Goal: Task Accomplishment & Management: Complete application form

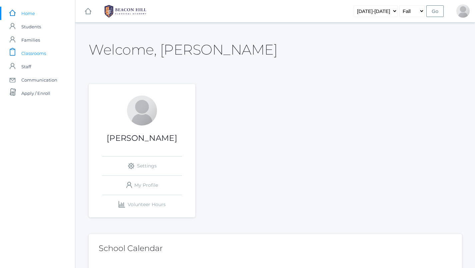
click at [44, 53] on span "Classrooms" at bounding box center [33, 53] width 25 height 13
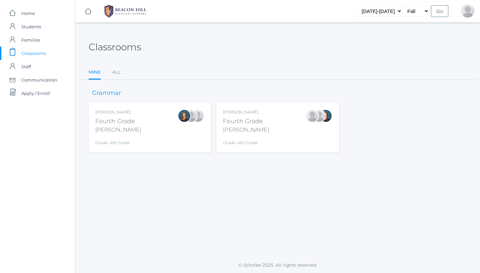
click at [242, 113] on div "[PERSON_NAME]" at bounding box center [246, 112] width 46 height 6
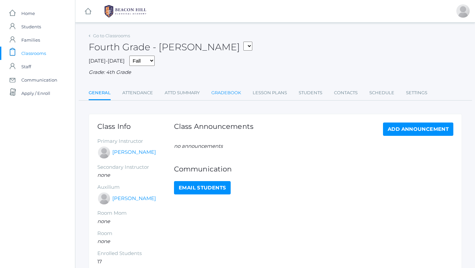
click at [223, 87] on link "Gradebook" at bounding box center [226, 92] width 30 height 13
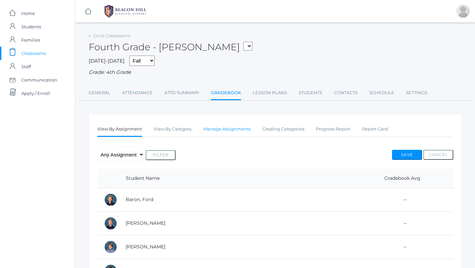
click at [224, 129] on link "Manage Assignments" at bounding box center [226, 129] width 47 height 13
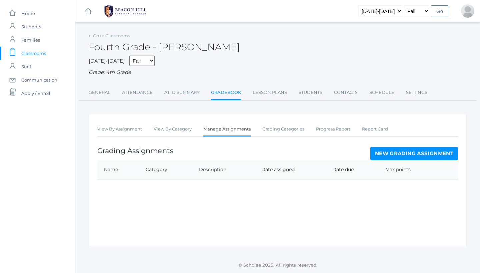
click at [396, 149] on link "New Grading Assignment" at bounding box center [414, 153] width 88 height 13
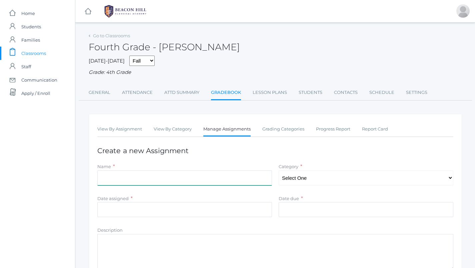
click at [171, 171] on input "Name" at bounding box center [184, 178] width 175 height 15
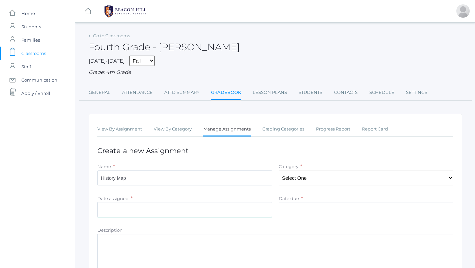
click at [138, 202] on input "Date assigned" at bounding box center [184, 209] width 175 height 15
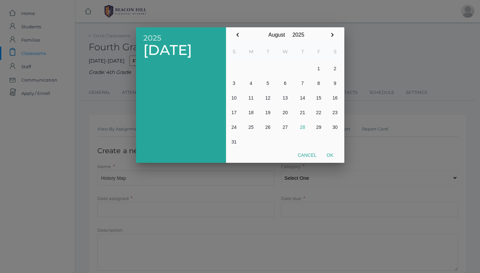
click at [311, 156] on button "Cancel" at bounding box center [307, 155] width 29 height 12
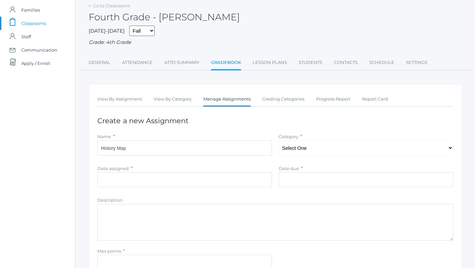
scroll to position [30, 0]
click at [164, 148] on input "History Map" at bounding box center [184, 147] width 175 height 15
type input "History Map Chapter 1"
click at [127, 172] on input "Date assigned" at bounding box center [184, 179] width 175 height 15
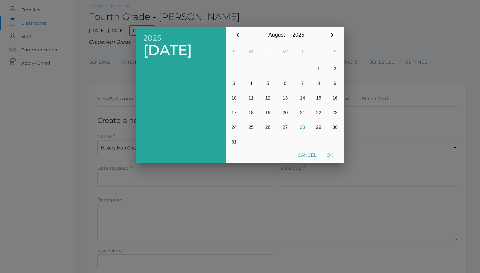
click at [302, 127] on button "28" at bounding box center [303, 127] width 16 height 15
click at [330, 156] on button "Ok" at bounding box center [330, 155] width 17 height 12
type input "[DATE]"
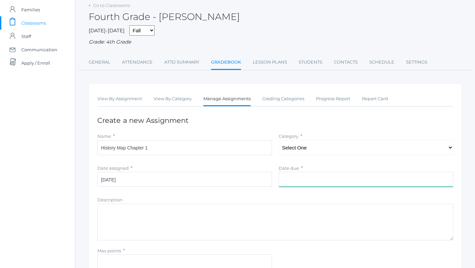
click at [321, 177] on input "Date due" at bounding box center [366, 179] width 175 height 15
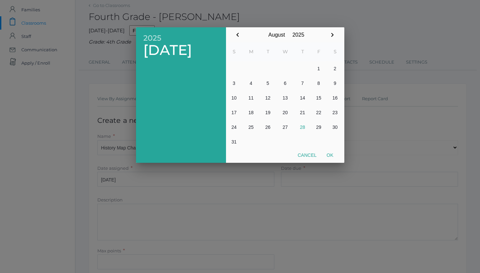
click at [303, 127] on button "28" at bounding box center [303, 127] width 16 height 15
click at [332, 159] on button "Ok" at bounding box center [330, 155] width 17 height 12
type input "[DATE]"
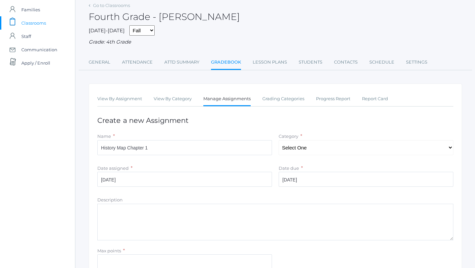
click at [191, 211] on textarea "Description" at bounding box center [275, 222] width 356 height 37
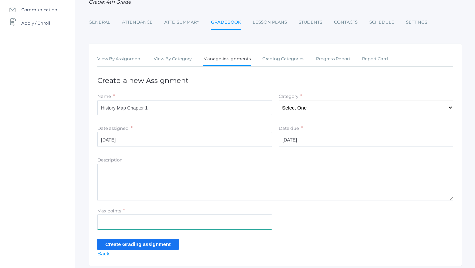
click at [154, 218] on input "Max points" at bounding box center [184, 222] width 175 height 15
type input "3"
click at [140, 241] on input "Create Grading assignment" at bounding box center [137, 244] width 81 height 11
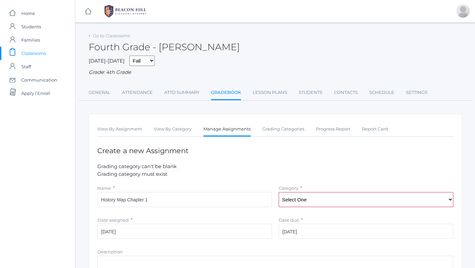
click at [229, 126] on link "Manage Assignments" at bounding box center [226, 130] width 47 height 14
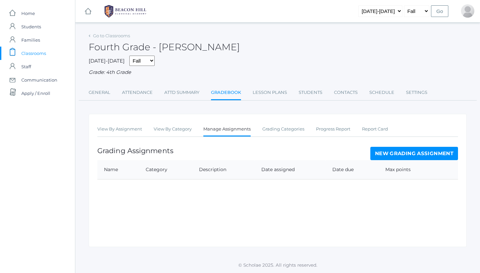
click at [400, 151] on link "New Grading Assignment" at bounding box center [414, 153] width 88 height 13
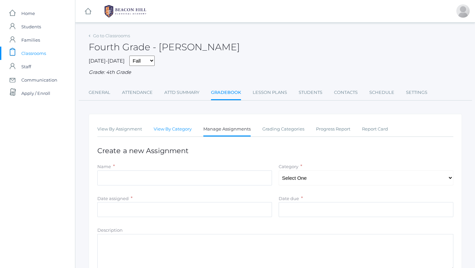
click at [188, 128] on link "View By Category" at bounding box center [173, 129] width 38 height 13
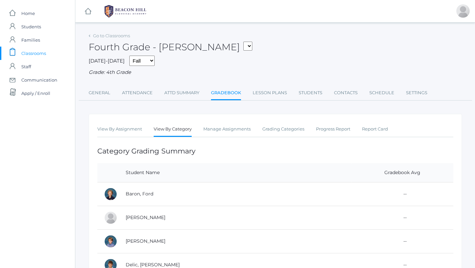
scroll to position [13, 0]
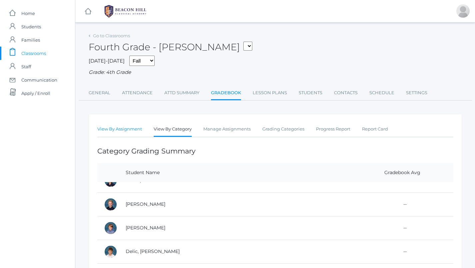
click at [125, 128] on link "View By Assignment" at bounding box center [119, 129] width 45 height 13
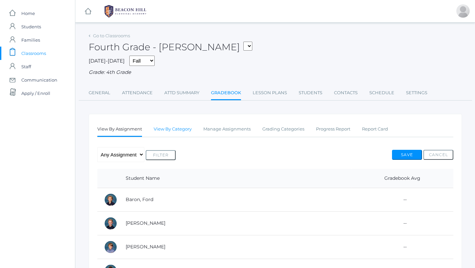
click at [182, 126] on link "View By Category" at bounding box center [173, 129] width 38 height 13
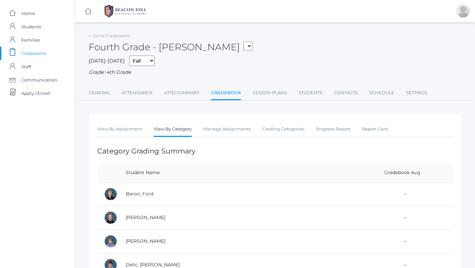
click at [184, 81] on div "Go to Classrooms Fourth Grade - Chaffin 04LA - Fourth Grade Chaffin 04LA - Four…" at bounding box center [275, 66] width 373 height 70
click at [186, 92] on link "Attd Summary" at bounding box center [181, 92] width 35 height 13
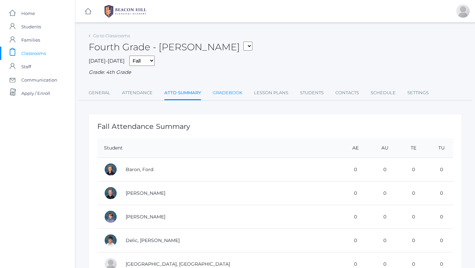
click at [224, 92] on link "Gradebook" at bounding box center [228, 92] width 30 height 13
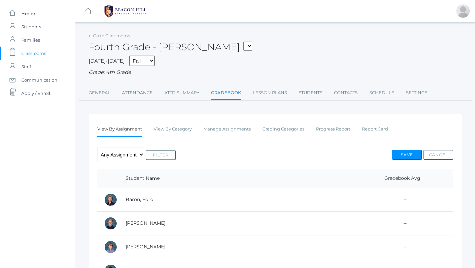
click at [370, 198] on td "--" at bounding box center [403, 200] width 102 height 24
click at [222, 125] on link "Manage Assignments" at bounding box center [226, 129] width 47 height 13
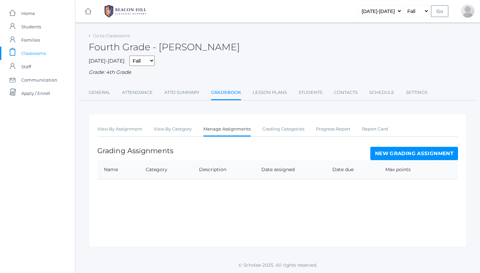
click at [397, 147] on link "New Grading Assignment" at bounding box center [414, 153] width 88 height 13
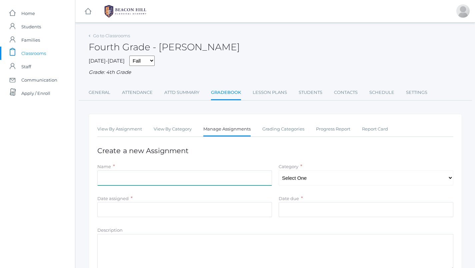
click at [208, 172] on input "Name" at bounding box center [184, 178] width 175 height 15
click at [228, 134] on div "View By Assignment View By Category Manage Assignments Grading Categories Progr…" at bounding box center [275, 225] width 373 height 223
click at [220, 124] on link "Manage Assignments" at bounding box center [226, 130] width 47 height 14
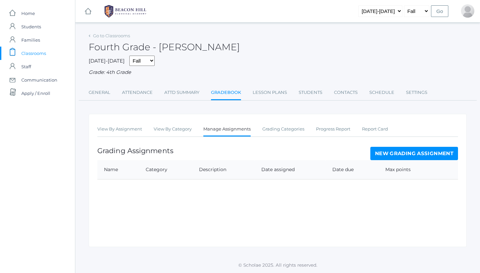
click at [397, 160] on th "Max points" at bounding box center [408, 169] width 59 height 19
click at [391, 154] on link "New Grading Assignment" at bounding box center [414, 153] width 88 height 13
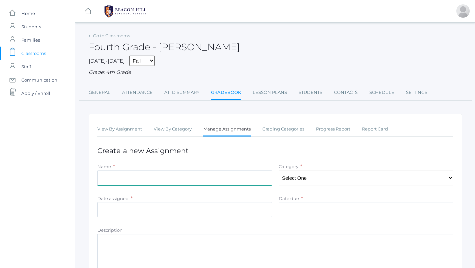
click at [153, 176] on input "Name" at bounding box center [184, 178] width 175 height 15
click at [135, 82] on div "Go to Classrooms Fourth Grade - Chaffin 2025-2026 Fall Spring Grade: 4th Grade …" at bounding box center [275, 66] width 373 height 70
click at [135, 83] on div "Go to Classrooms Fourth Grade - Chaffin 2025-2026 Fall Spring Grade: 4th Grade …" at bounding box center [275, 66] width 373 height 70
click at [92, 89] on link "General" at bounding box center [100, 92] width 22 height 13
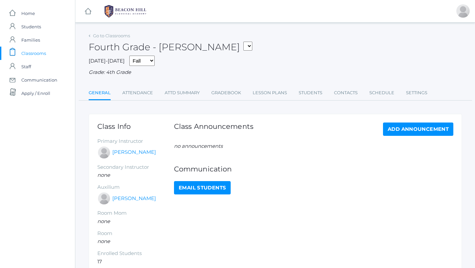
click at [38, 52] on span "Classrooms" at bounding box center [33, 53] width 25 height 13
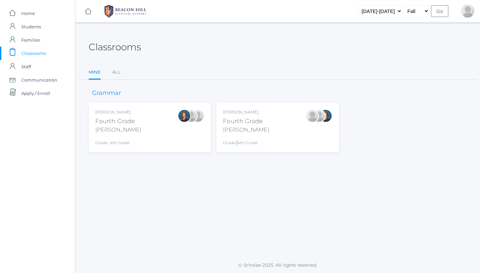
click at [237, 137] on div "Grade: 4th Grade" at bounding box center [246, 141] width 46 height 9
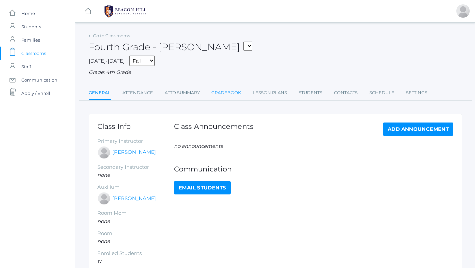
click at [241, 94] on link "Gradebook" at bounding box center [226, 92] width 30 height 13
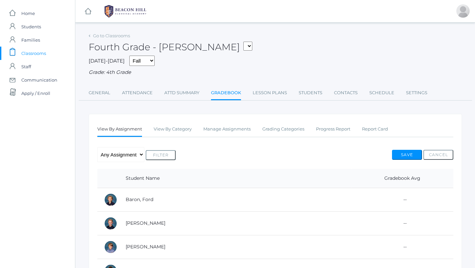
click at [236, 92] on link "Gradebook" at bounding box center [226, 93] width 30 height 14
click at [241, 129] on link "Manage Assignments" at bounding box center [226, 129] width 47 height 13
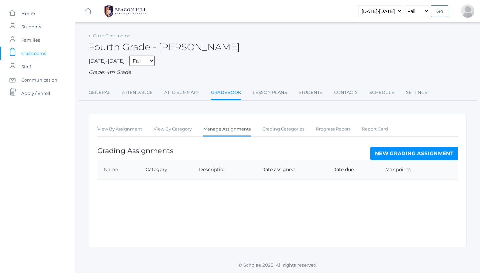
click at [402, 152] on link "New Grading Assignment" at bounding box center [414, 153] width 88 height 13
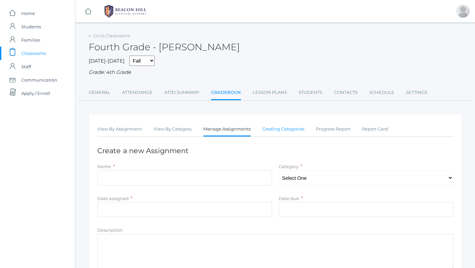
click at [299, 129] on link "Grading Categories" at bounding box center [283, 129] width 42 height 13
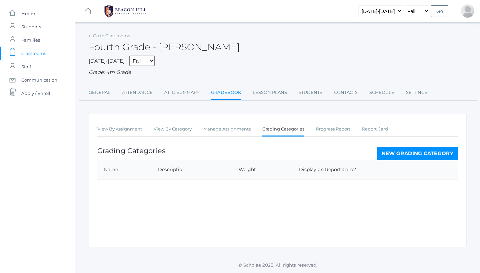
click at [416, 151] on link "New Grading Category" at bounding box center [417, 153] width 81 height 13
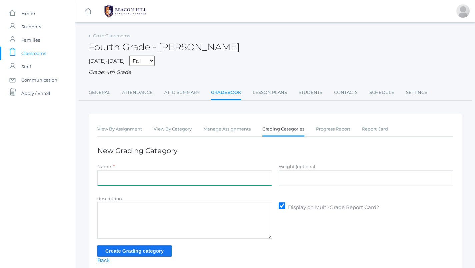
click at [239, 171] on input "Name" at bounding box center [184, 178] width 175 height 15
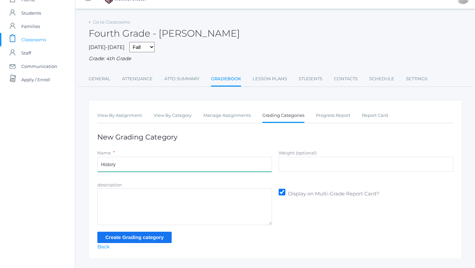
type input "History"
click at [156, 233] on input "Create Grading category" at bounding box center [134, 237] width 74 height 11
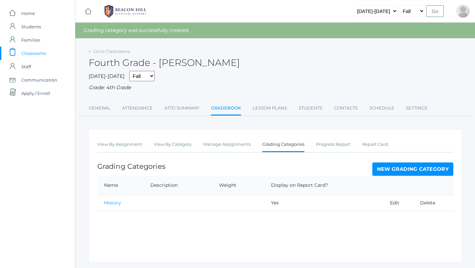
click at [276, 202] on td "Yes" at bounding box center [323, 203] width 119 height 16
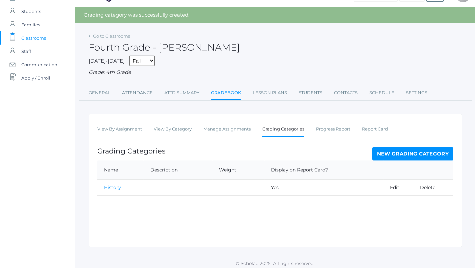
scroll to position [15, 0]
click at [276, 184] on td "Yes" at bounding box center [323, 188] width 119 height 16
click at [226, 127] on link "Manage Assignments" at bounding box center [226, 129] width 47 height 13
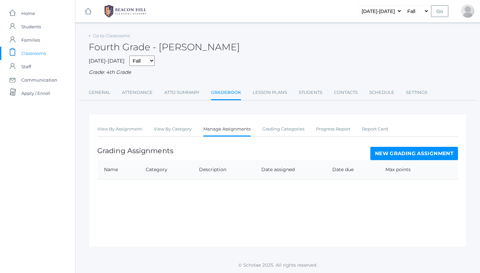
click at [387, 151] on link "New Grading Assignment" at bounding box center [414, 153] width 88 height 13
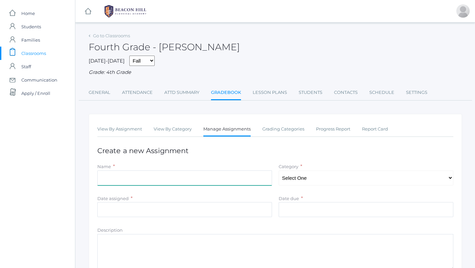
click at [179, 175] on input "Name" at bounding box center [184, 178] width 175 height 15
click at [118, 174] on input "History Chapter 1" at bounding box center [184, 178] width 175 height 15
type input "History Map Chapter 1"
select select "1070"
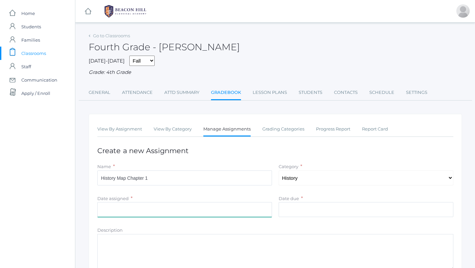
click at [215, 211] on input "Date assigned" at bounding box center [184, 209] width 175 height 15
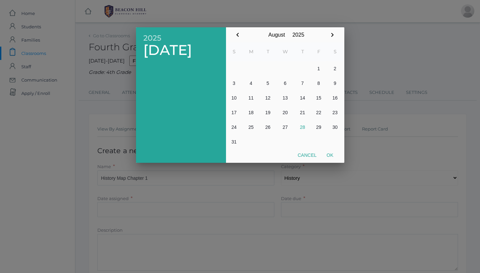
click at [301, 127] on button "28" at bounding box center [303, 127] width 16 height 15
click at [332, 154] on button "Ok" at bounding box center [330, 155] width 17 height 12
type input "[DATE]"
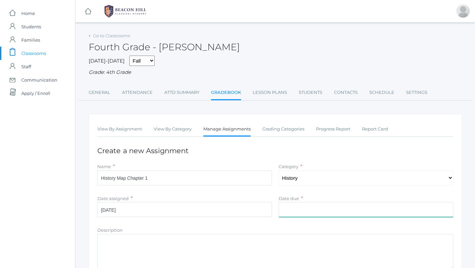
click at [310, 203] on input "Date due" at bounding box center [366, 209] width 175 height 15
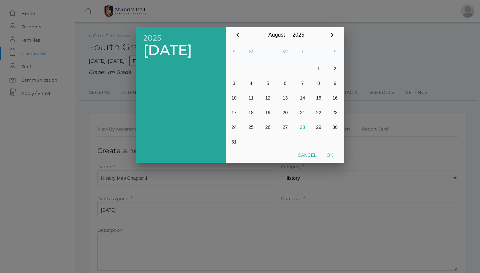
click at [301, 122] on button "28" at bounding box center [303, 127] width 16 height 15
click at [332, 156] on button "Ok" at bounding box center [330, 155] width 17 height 12
type input "[DATE]"
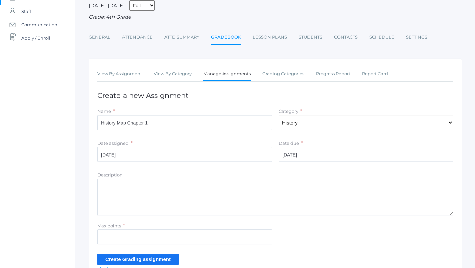
scroll to position [60, 0]
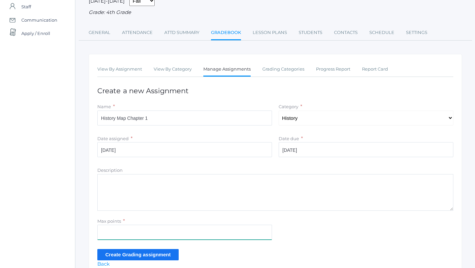
click at [251, 226] on input "Max points" at bounding box center [184, 232] width 175 height 15
type input "3"
click at [166, 250] on input "Create Grading assignment" at bounding box center [137, 254] width 81 height 11
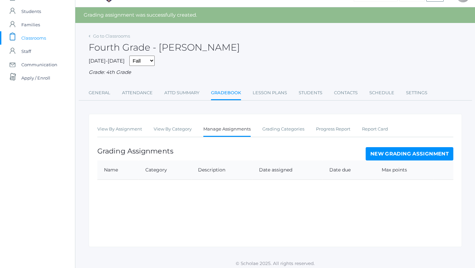
scroll to position [15, 0]
click at [394, 154] on link "New Grading Assignment" at bounding box center [410, 154] width 88 height 13
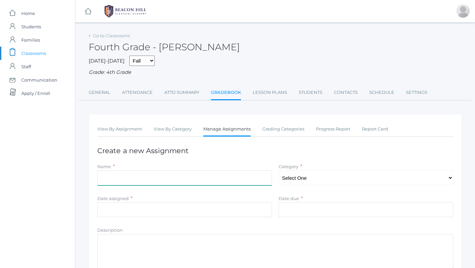
click at [208, 180] on input "Name" at bounding box center [184, 178] width 175 height 15
click at [224, 128] on link "Manage Assignments" at bounding box center [226, 130] width 47 height 14
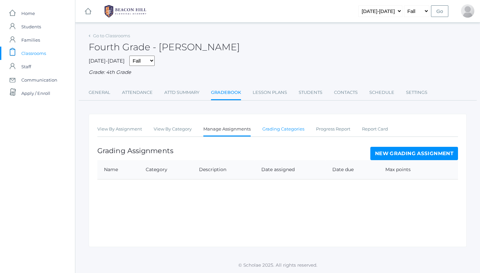
click at [281, 127] on link "Grading Categories" at bounding box center [283, 129] width 42 height 13
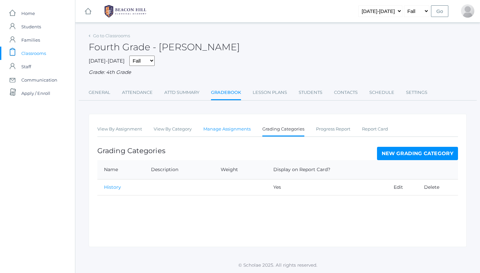
click at [210, 125] on link "Manage Assignments" at bounding box center [226, 129] width 47 height 13
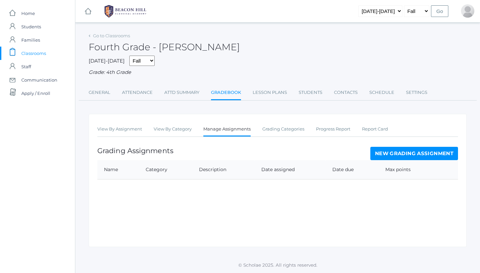
click at [217, 214] on div "View By Assignment View By Category Manage Assignments Grading Categories Progr…" at bounding box center [278, 180] width 378 height 133
click at [398, 160] on th "Max points" at bounding box center [408, 169] width 59 height 19
click at [397, 152] on link "New Grading Assignment" at bounding box center [414, 153] width 88 height 13
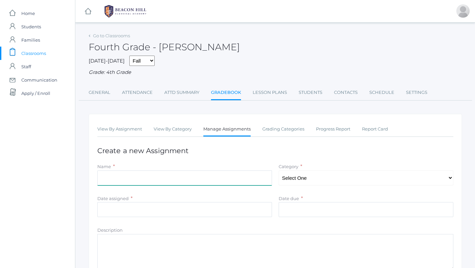
click at [231, 171] on input "Name" at bounding box center [184, 178] width 175 height 15
type input "History Map Chapter 1"
select select "1070"
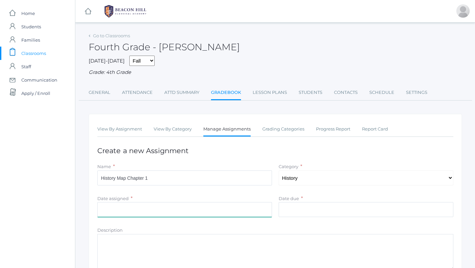
click at [233, 205] on input "Date assigned" at bounding box center [184, 209] width 175 height 15
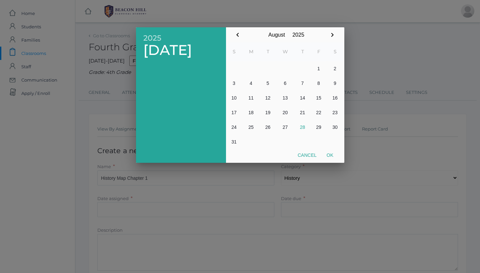
click at [301, 125] on button "28" at bounding box center [303, 127] width 16 height 15
click at [329, 152] on button "Ok" at bounding box center [330, 155] width 17 height 12
type input "[DATE]"
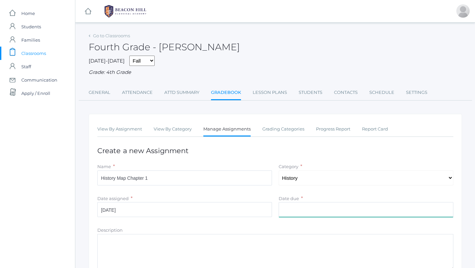
click at [323, 213] on input "Date due" at bounding box center [366, 209] width 175 height 15
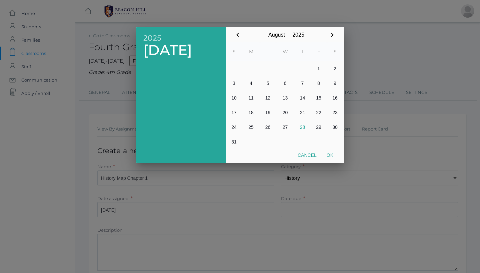
click at [307, 125] on button "28" at bounding box center [303, 127] width 16 height 15
click at [329, 155] on button "Ok" at bounding box center [330, 155] width 17 height 12
type input "[DATE]"
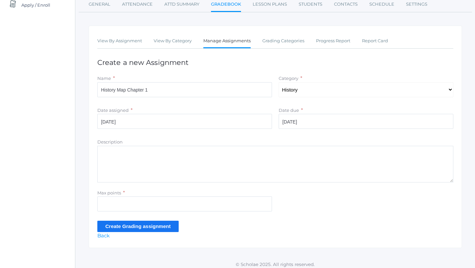
scroll to position [88, 0]
click at [192, 204] on input "Max points" at bounding box center [184, 204] width 175 height 15
type input "3"
click at [157, 223] on input "Create Grading assignment" at bounding box center [137, 226] width 81 height 11
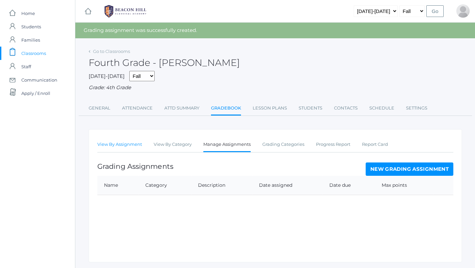
click at [133, 142] on link "View By Assignment" at bounding box center [119, 144] width 45 height 13
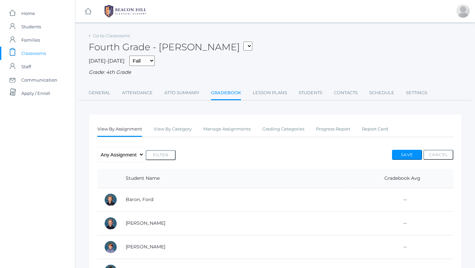
click at [173, 127] on link "View By Category" at bounding box center [173, 129] width 38 height 13
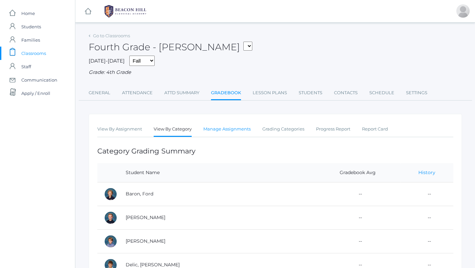
click at [225, 129] on link "Manage Assignments" at bounding box center [226, 129] width 47 height 13
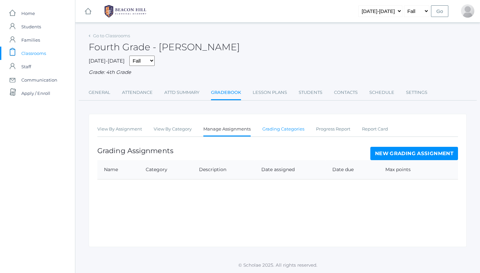
click at [286, 126] on link "Grading Categories" at bounding box center [283, 129] width 42 height 13
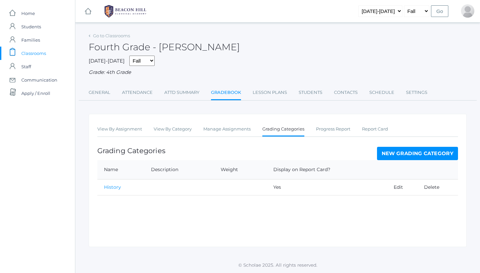
click at [114, 184] on link "History" at bounding box center [112, 187] width 17 height 6
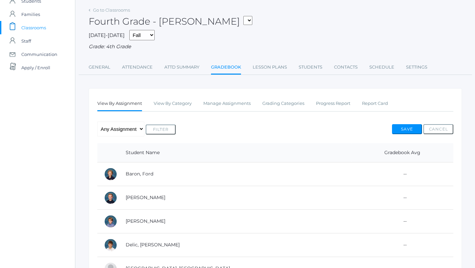
scroll to position [27, 0]
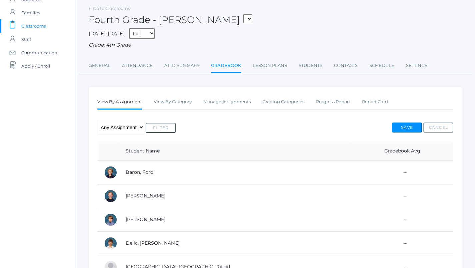
click at [235, 64] on link "Gradebook" at bounding box center [226, 66] width 30 height 14
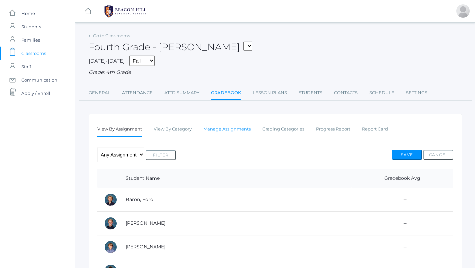
click at [231, 128] on link "Manage Assignments" at bounding box center [226, 129] width 47 height 13
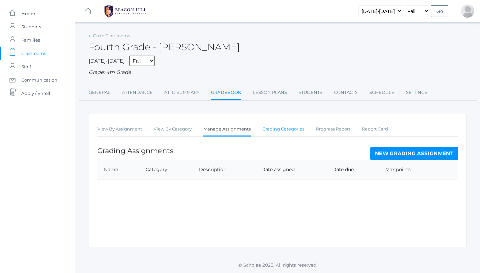
click at [277, 129] on link "Grading Categories" at bounding box center [283, 129] width 42 height 13
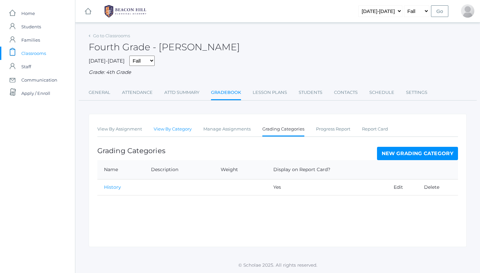
click at [155, 125] on link "View By Category" at bounding box center [173, 129] width 38 height 13
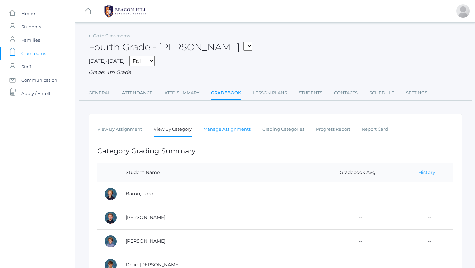
click at [225, 131] on link "Manage Assignments" at bounding box center [226, 129] width 47 height 13
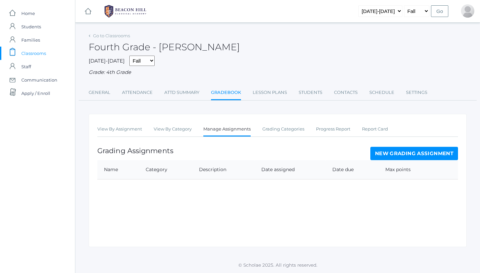
click at [381, 155] on link "New Grading Assignment" at bounding box center [414, 153] width 88 height 13
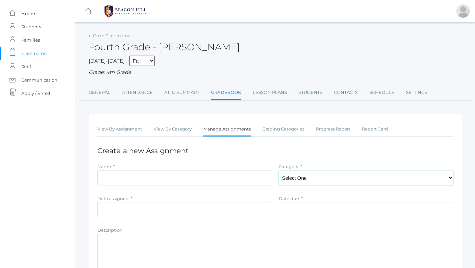
select select "1070"
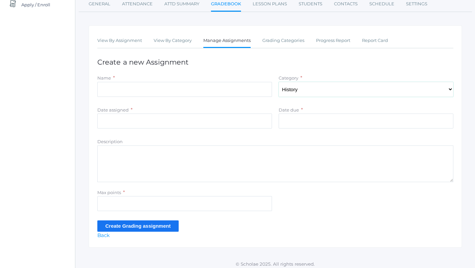
scroll to position [88, 0]
click at [219, 128] on div "Date assigned * Cancel Ok" at bounding box center [184, 119] width 181 height 25
click at [201, 141] on div "Description" at bounding box center [275, 143] width 356 height 8
click at [195, 162] on textarea "Description" at bounding box center [275, 164] width 356 height 37
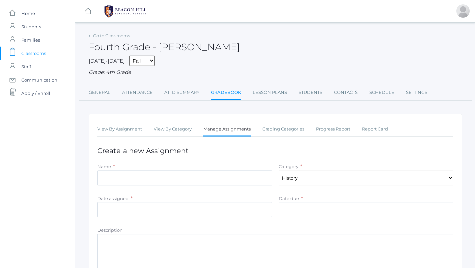
scroll to position [0, 0]
click at [272, 129] on link "Grading Categories" at bounding box center [283, 129] width 42 height 13
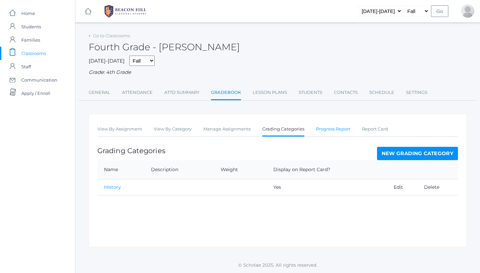
click at [334, 125] on link "Progress Report" at bounding box center [333, 129] width 34 height 13
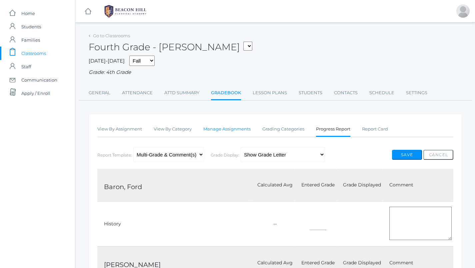
click at [226, 126] on link "Manage Assignments" at bounding box center [226, 129] width 47 height 13
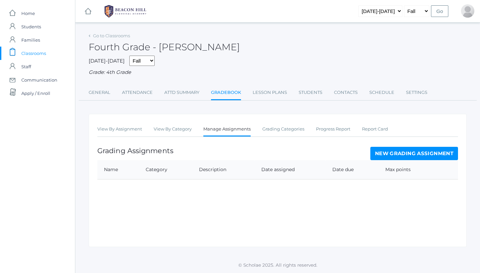
click at [389, 147] on link "New Grading Assignment" at bounding box center [414, 153] width 88 height 13
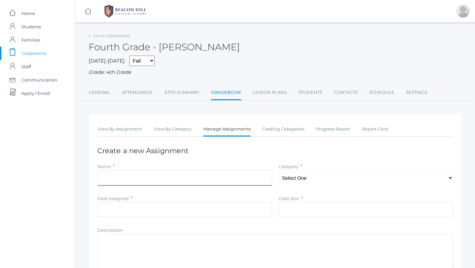
click at [190, 171] on input "Name" at bounding box center [184, 178] width 175 height 15
type input "History Map Chapter 1"
select select "1070"
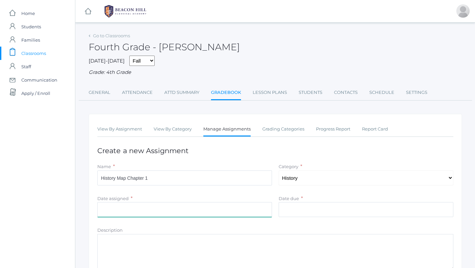
click at [219, 206] on input "Date assigned" at bounding box center [184, 209] width 175 height 15
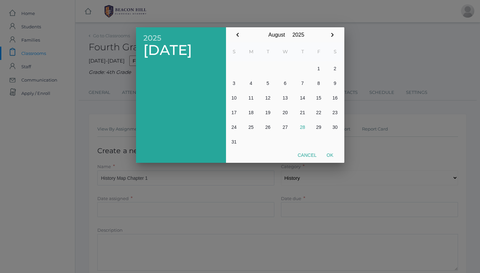
click at [304, 123] on button "28" at bounding box center [303, 127] width 16 height 15
click at [330, 156] on button "Ok" at bounding box center [330, 155] width 17 height 12
type input "2025-08-28"
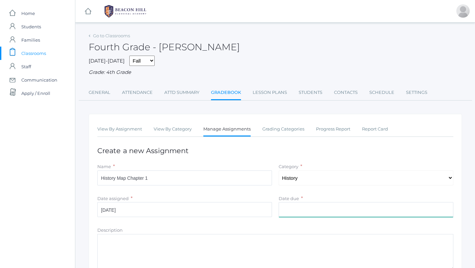
click at [326, 207] on input "Date due" at bounding box center [366, 209] width 175 height 15
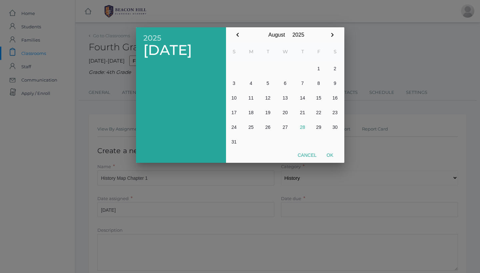
click at [303, 126] on button "28" at bounding box center [303, 127] width 16 height 15
click at [332, 157] on button "Ok" at bounding box center [330, 155] width 17 height 12
type input "2025-08-28"
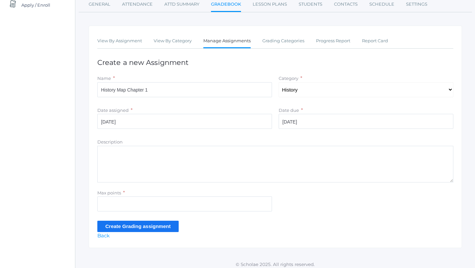
scroll to position [88, 0]
click at [219, 203] on input "Max points" at bounding box center [184, 204] width 175 height 15
type input "3"
click at [118, 221] on input "Create Grading assignment" at bounding box center [137, 226] width 81 height 11
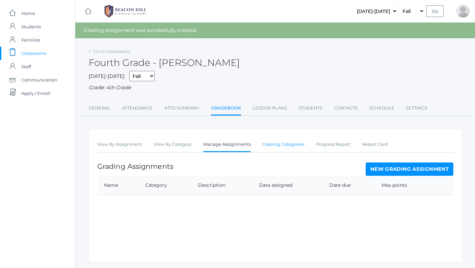
click at [282, 138] on link "Grading Categories" at bounding box center [283, 144] width 42 height 13
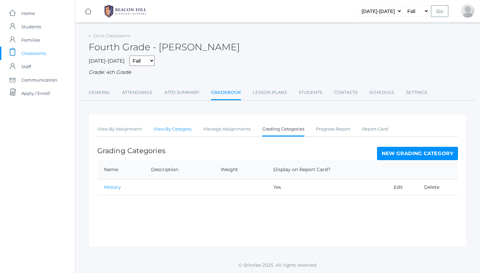
click at [167, 128] on link "View By Category" at bounding box center [173, 129] width 38 height 13
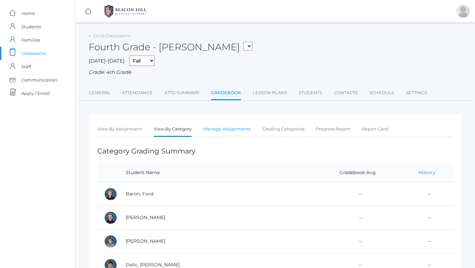
click at [231, 128] on link "Manage Assignments" at bounding box center [226, 129] width 47 height 13
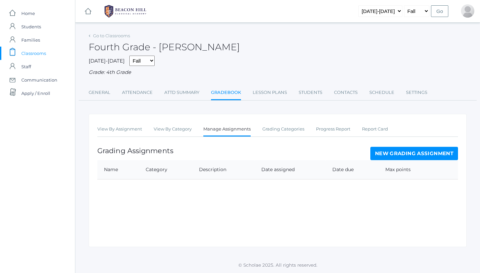
click at [407, 151] on link "New Grading Assignment" at bounding box center [414, 153] width 88 height 13
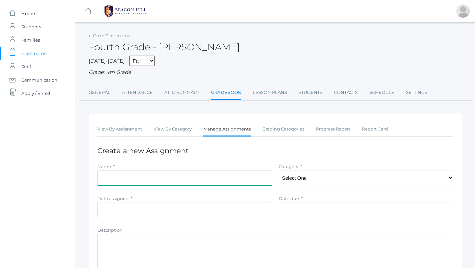
click at [141, 171] on input "Name" at bounding box center [184, 178] width 175 height 15
type input "History Map Chapter 1"
select select "1070"
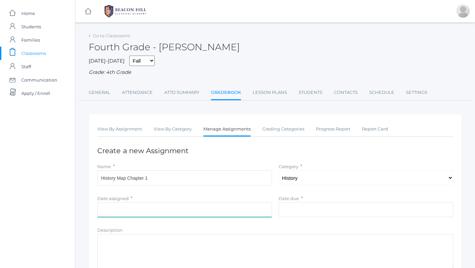
click at [217, 208] on input "Date assigned" at bounding box center [184, 209] width 175 height 15
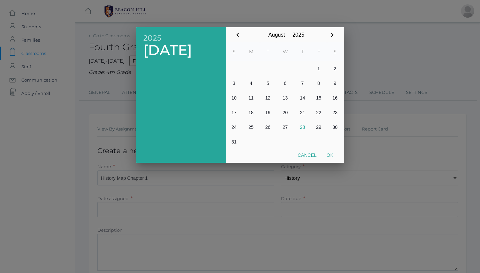
click at [301, 129] on button "28" at bounding box center [303, 127] width 16 height 15
click at [329, 152] on button "Ok" at bounding box center [330, 155] width 17 height 12
type input "2025-08-28"
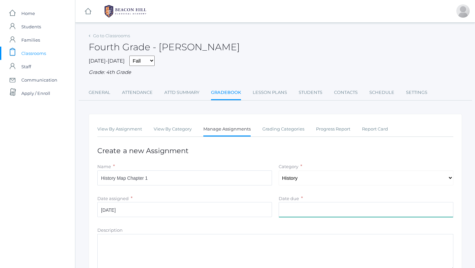
click at [300, 204] on input "Date due" at bounding box center [366, 209] width 175 height 15
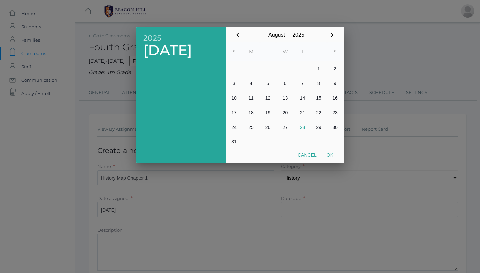
click at [302, 123] on button "28" at bounding box center [303, 127] width 16 height 15
click at [330, 156] on button "Ok" at bounding box center [330, 155] width 17 height 12
type input "2025-08-28"
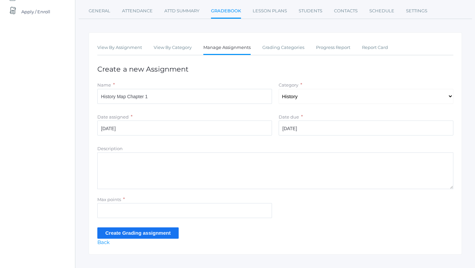
scroll to position [83, 0]
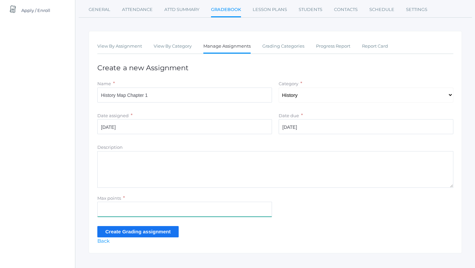
click at [143, 205] on input "Max points" at bounding box center [184, 209] width 175 height 15
type input "3"
click at [152, 230] on input "Create Grading assignment" at bounding box center [137, 231] width 81 height 11
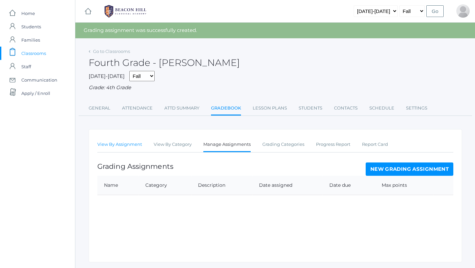
click at [125, 139] on link "View By Assignment" at bounding box center [119, 144] width 45 height 13
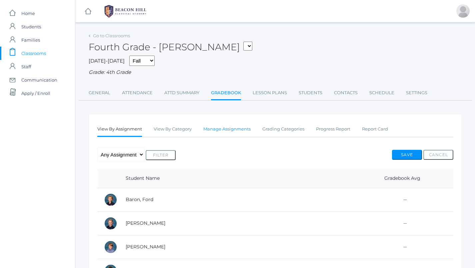
click at [218, 130] on link "Manage Assignments" at bounding box center [226, 129] width 47 height 13
